Goal: Information Seeking & Learning: Understand process/instructions

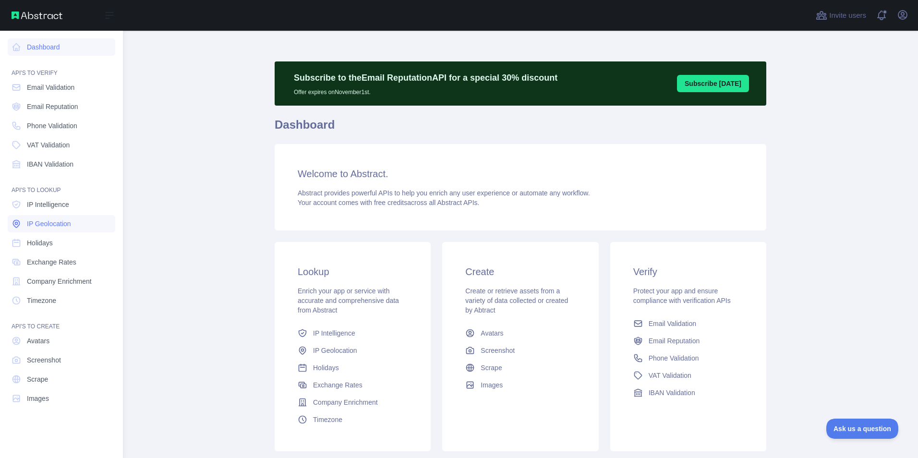
click at [47, 232] on link "IP Geolocation" at bounding box center [62, 223] width 108 height 17
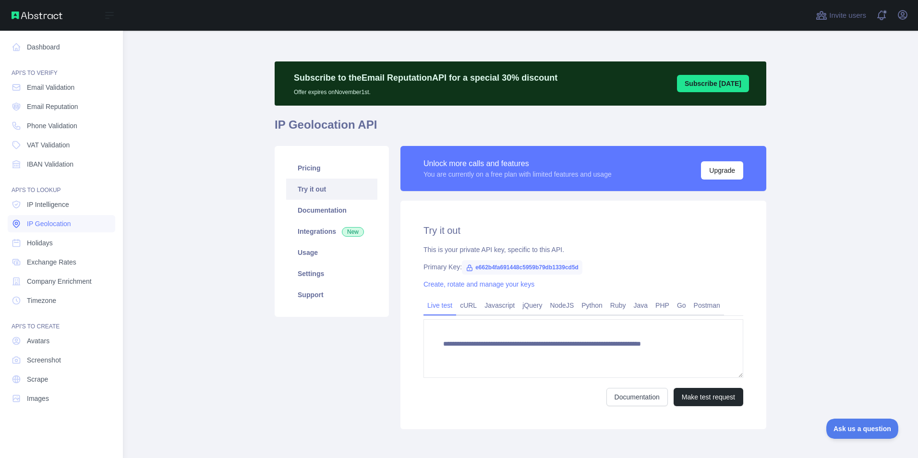
type textarea "**********"
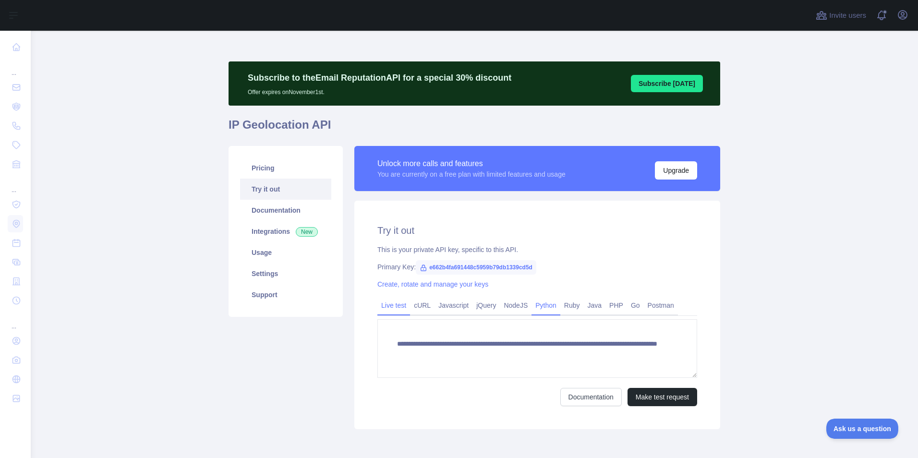
click at [534, 302] on link "Python" at bounding box center [546, 305] width 29 height 15
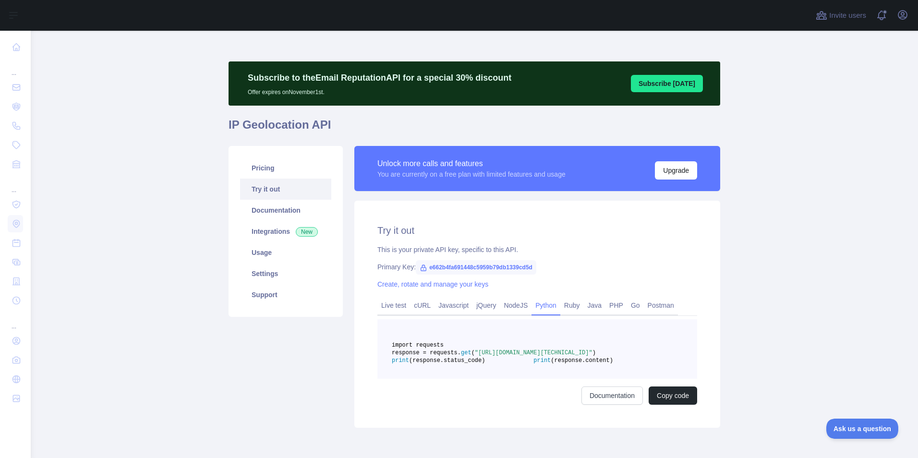
click at [515, 379] on pre "import requests response = requests. get ( "https://ipgeolocation.abstractapi.c…" at bounding box center [538, 349] width 320 height 60
click at [649, 405] on button "Copy code" at bounding box center [673, 396] width 49 height 18
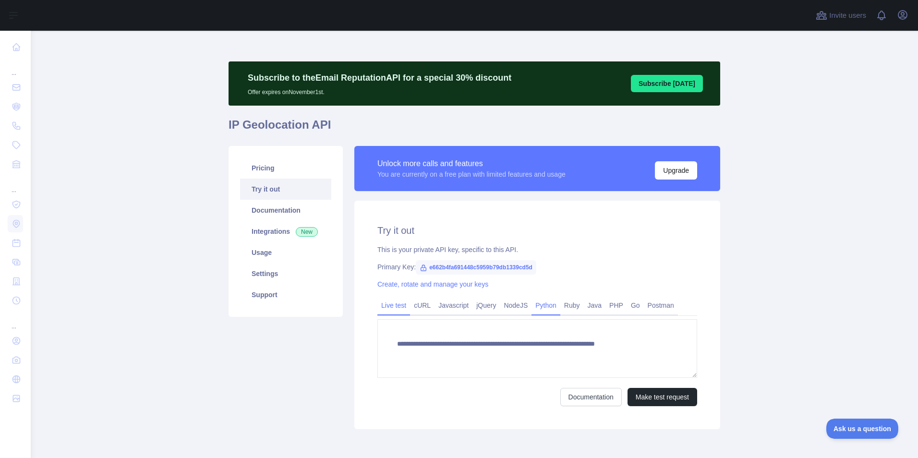
click at [539, 305] on link "Python" at bounding box center [546, 305] width 29 height 15
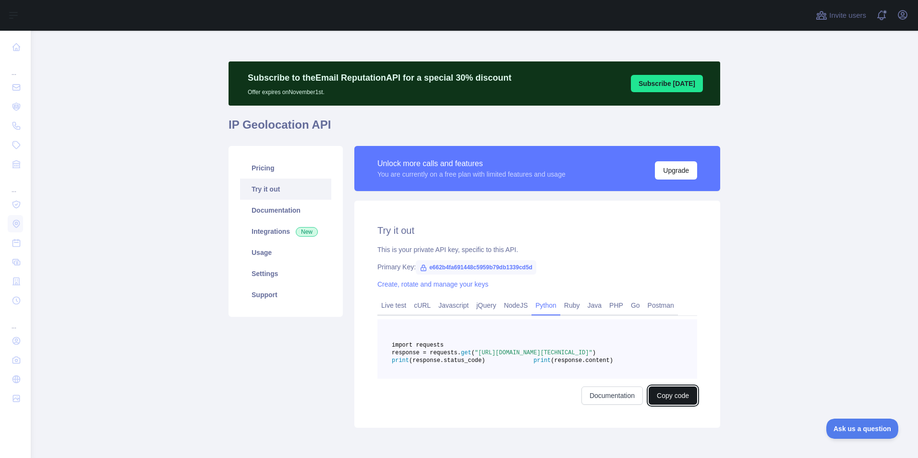
click at [675, 405] on button "Copy code" at bounding box center [673, 396] width 49 height 18
